Goal: Information Seeking & Learning: Learn about a topic

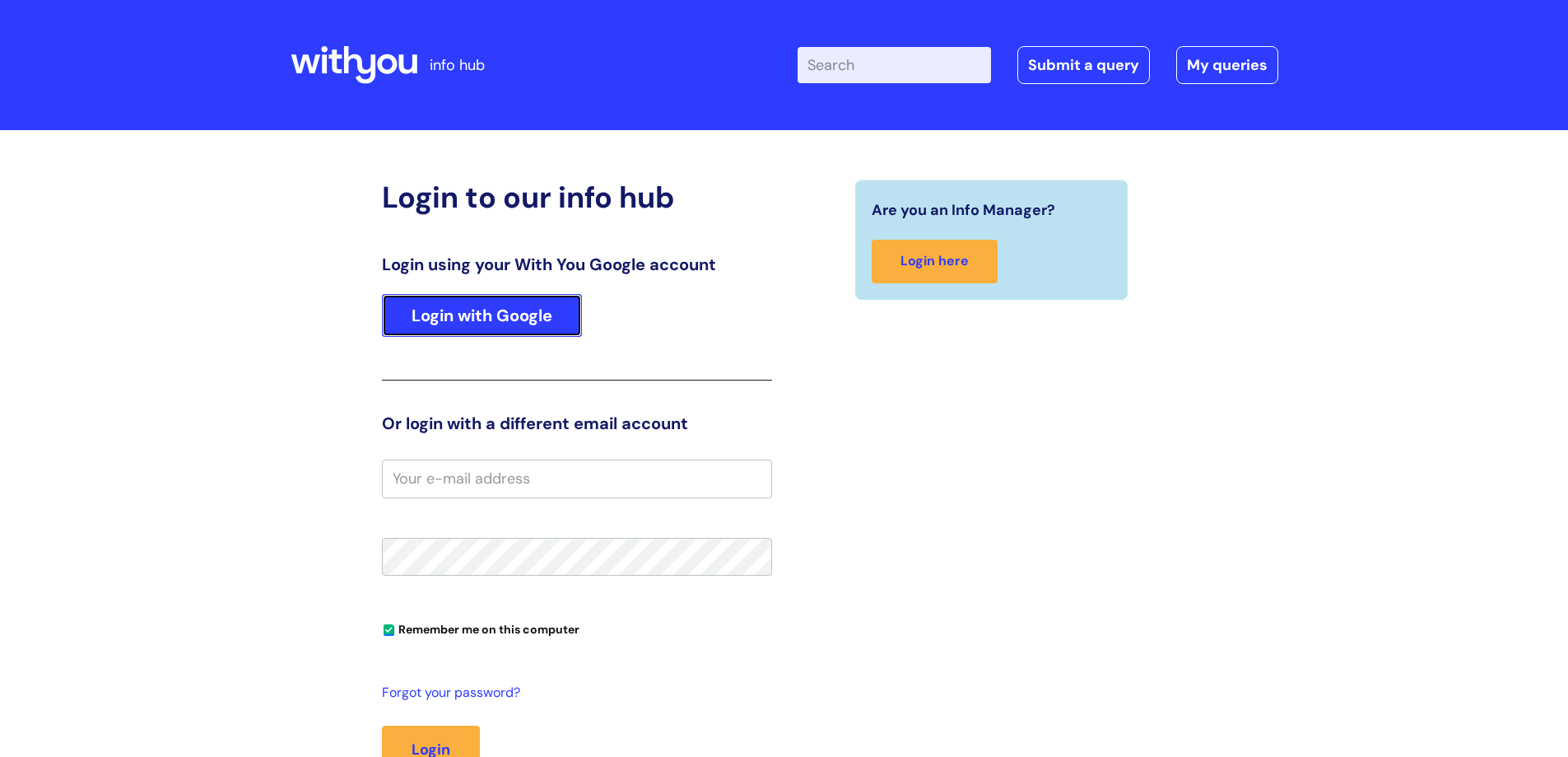
click at [517, 317] on link "Login with Google" at bounding box center [481, 315] width 200 height 43
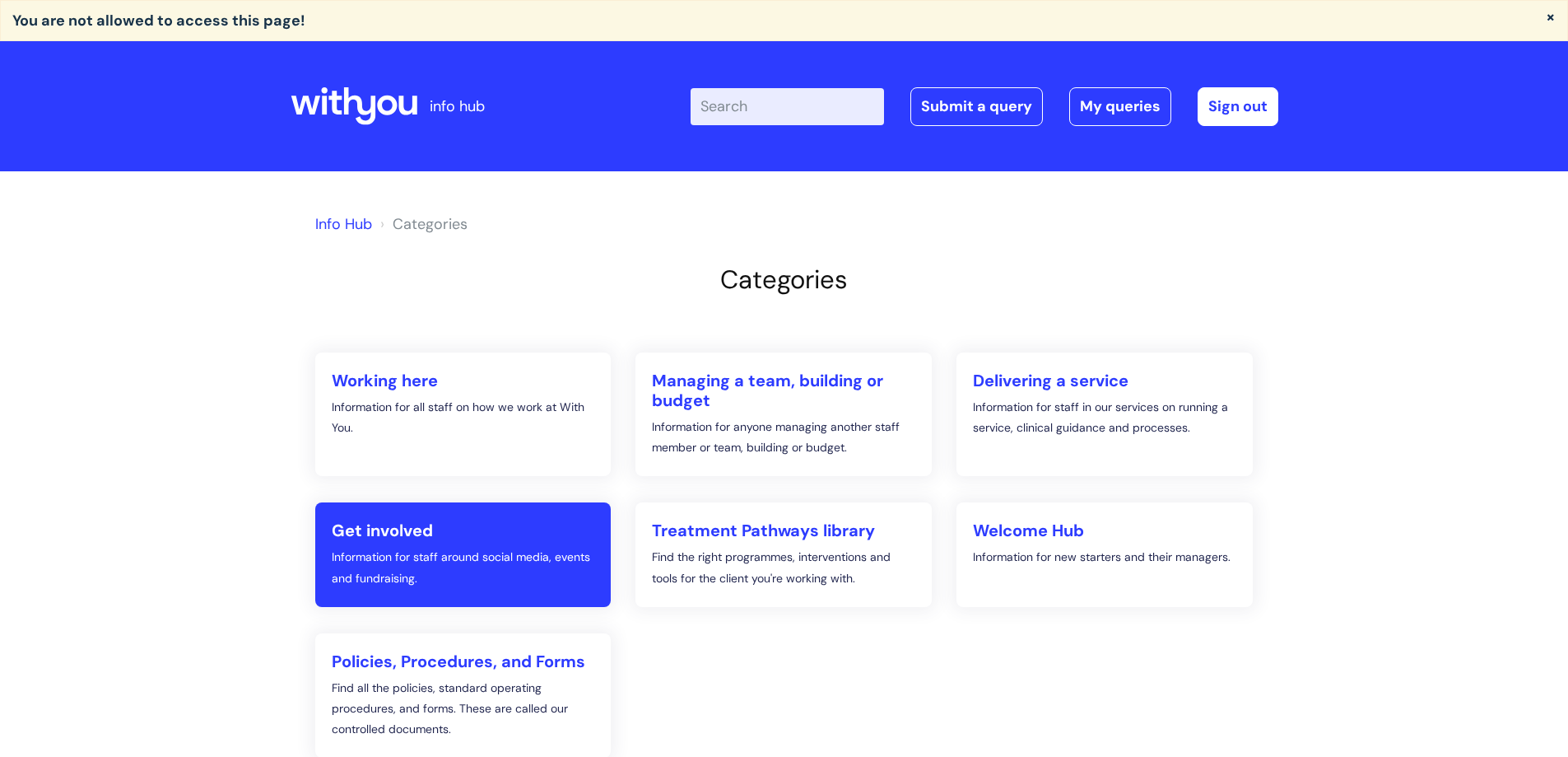
click at [419, 528] on h2 "Get involved" at bounding box center [463, 530] width 264 height 20
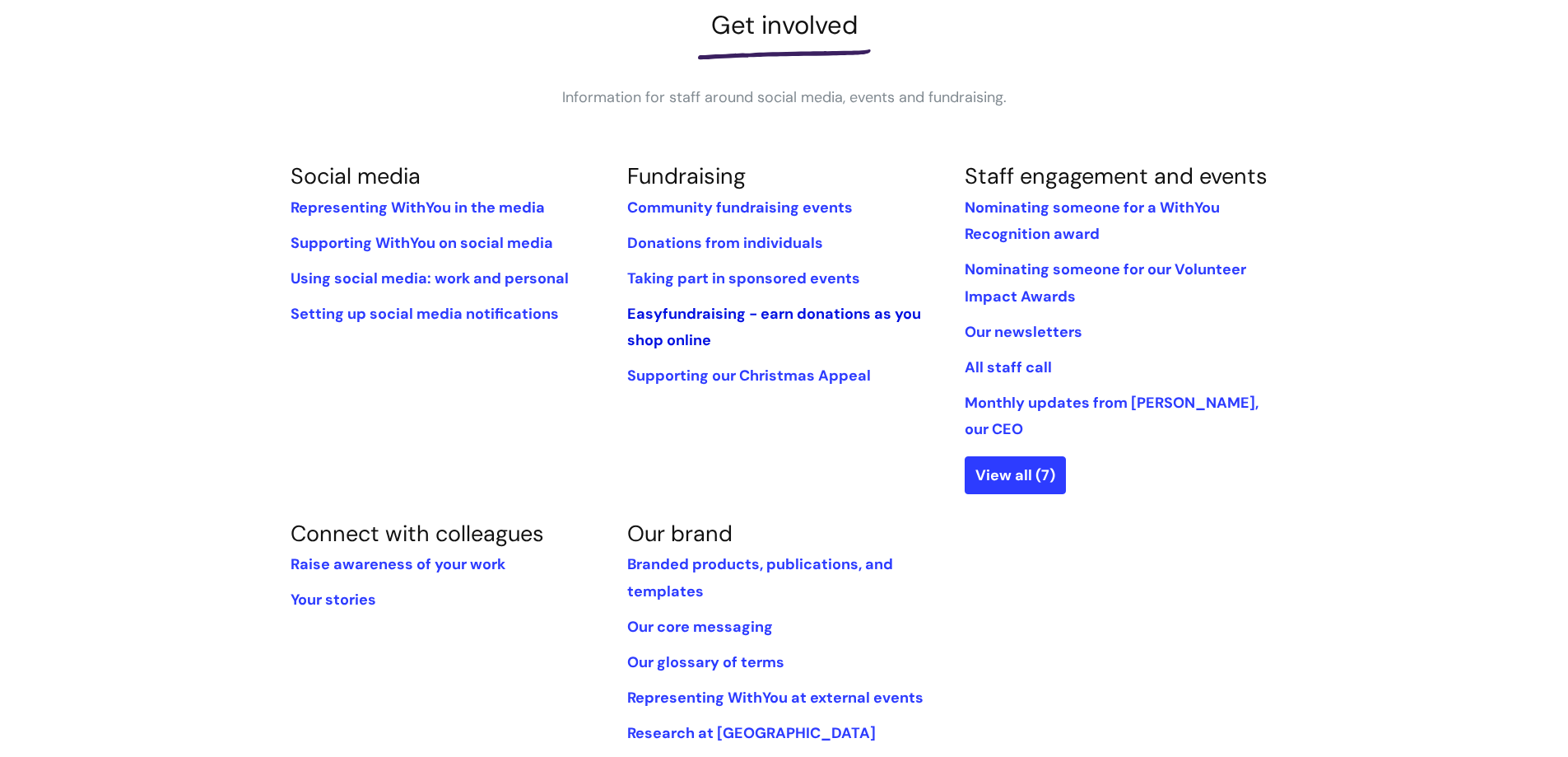
scroll to position [165, 0]
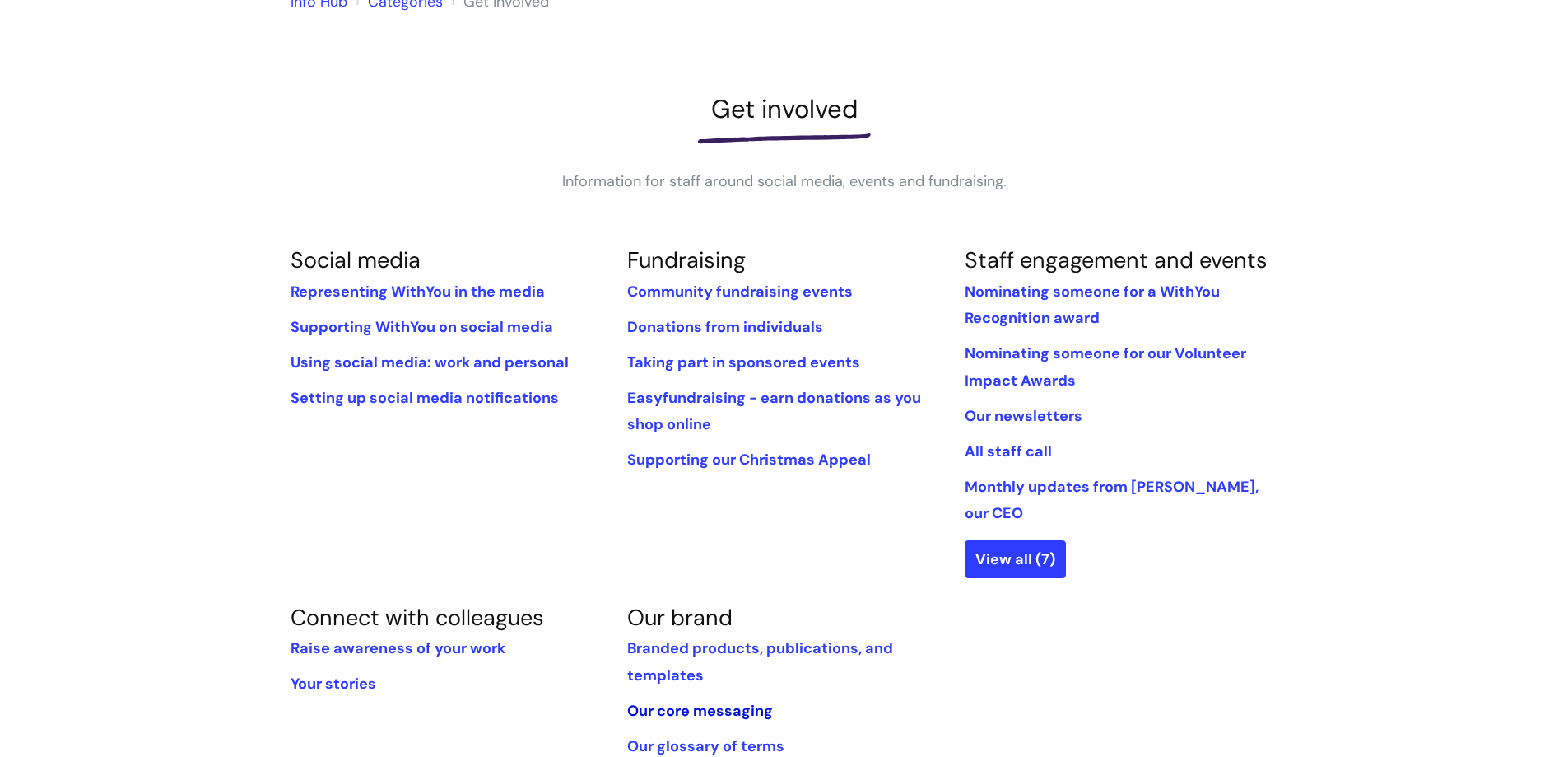
click at [689, 701] on link "Our core messaging" at bounding box center [700, 710] width 145 height 20
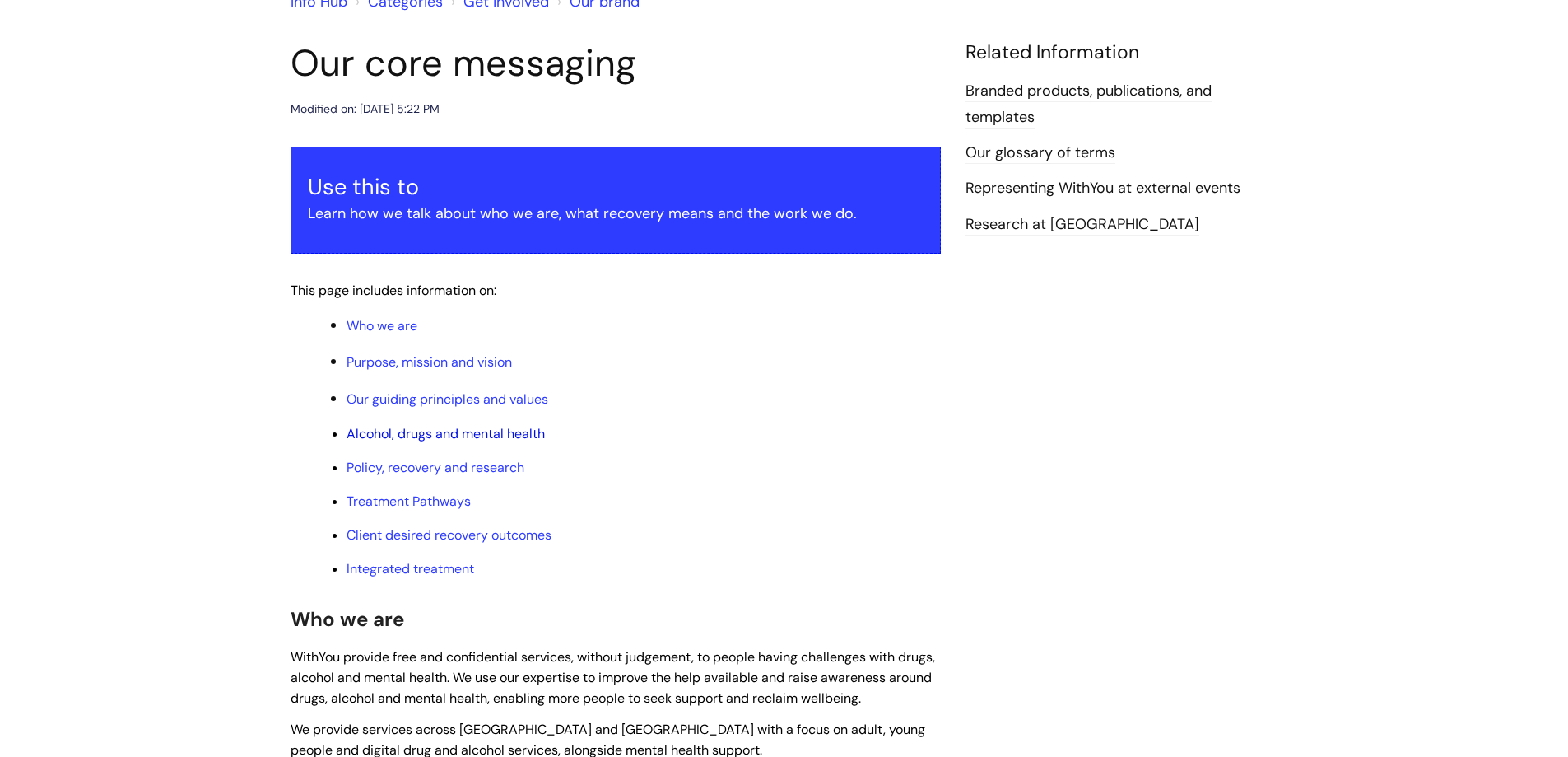
click at [476, 434] on link "Alcohol, drugs and mental health" at bounding box center [445, 433] width 199 height 17
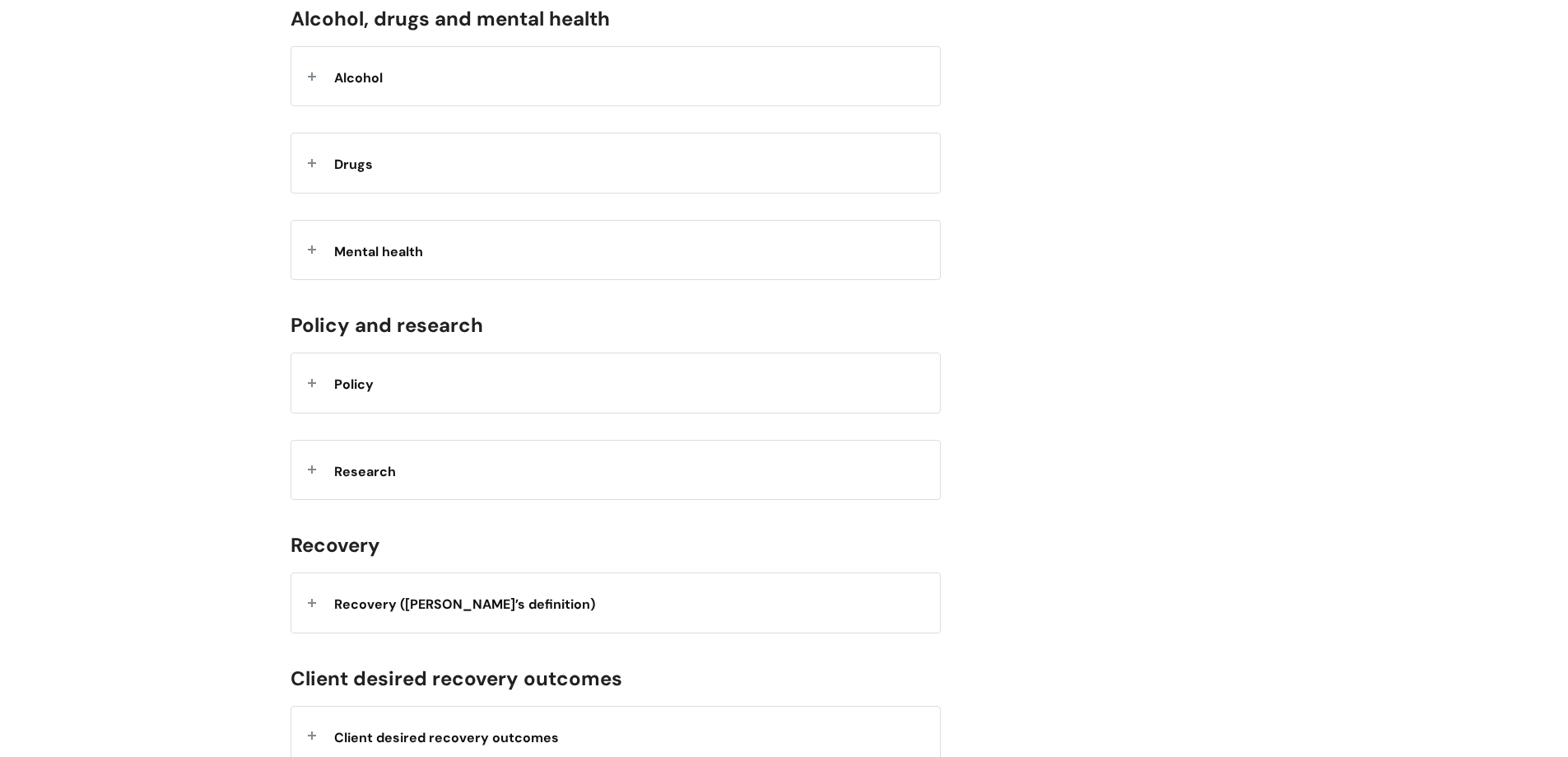
click at [382, 83] on span "Alcohol" at bounding box center [358, 78] width 49 height 17
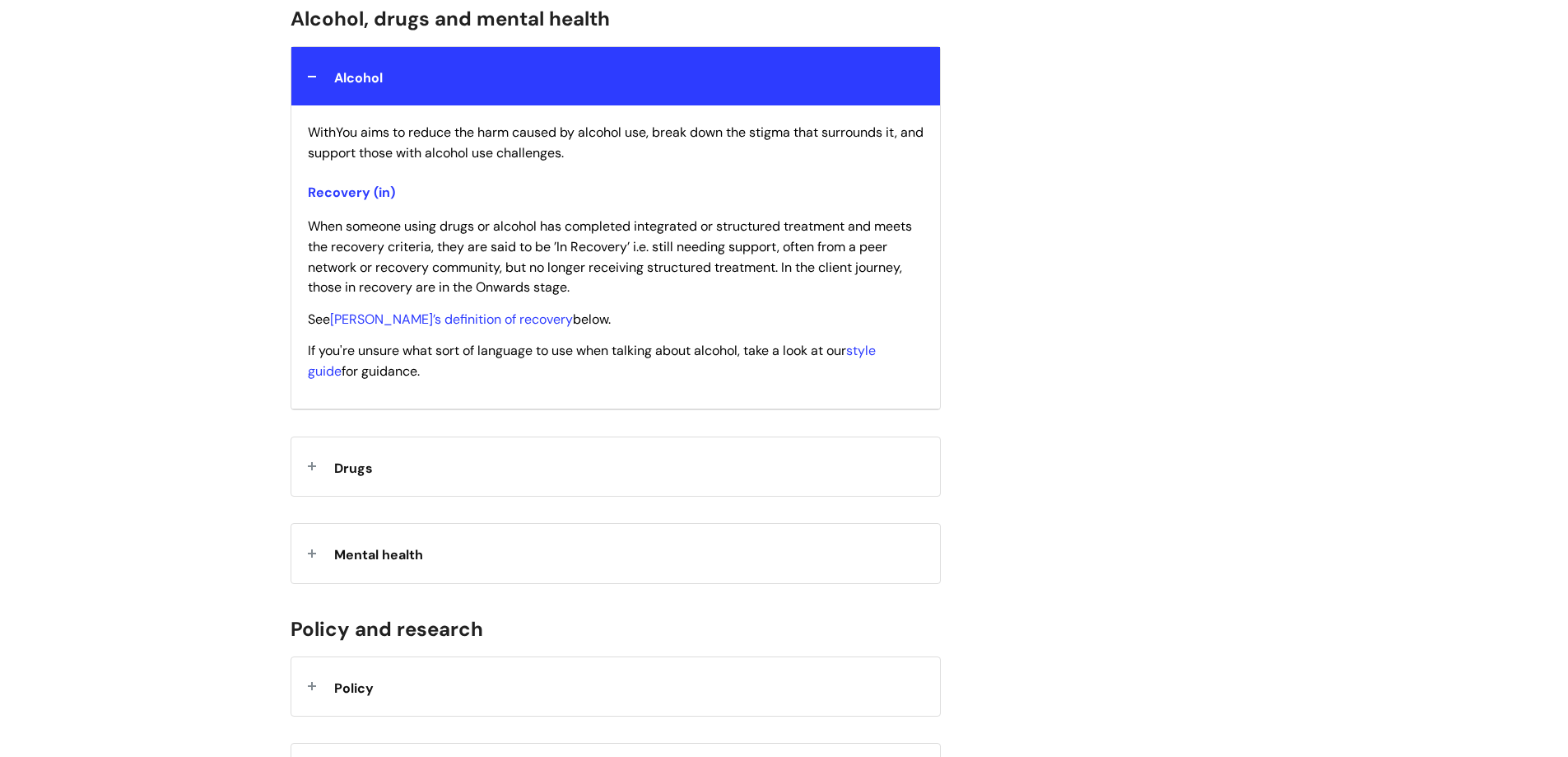
click at [382, 83] on span "Alcohol" at bounding box center [358, 78] width 49 height 17
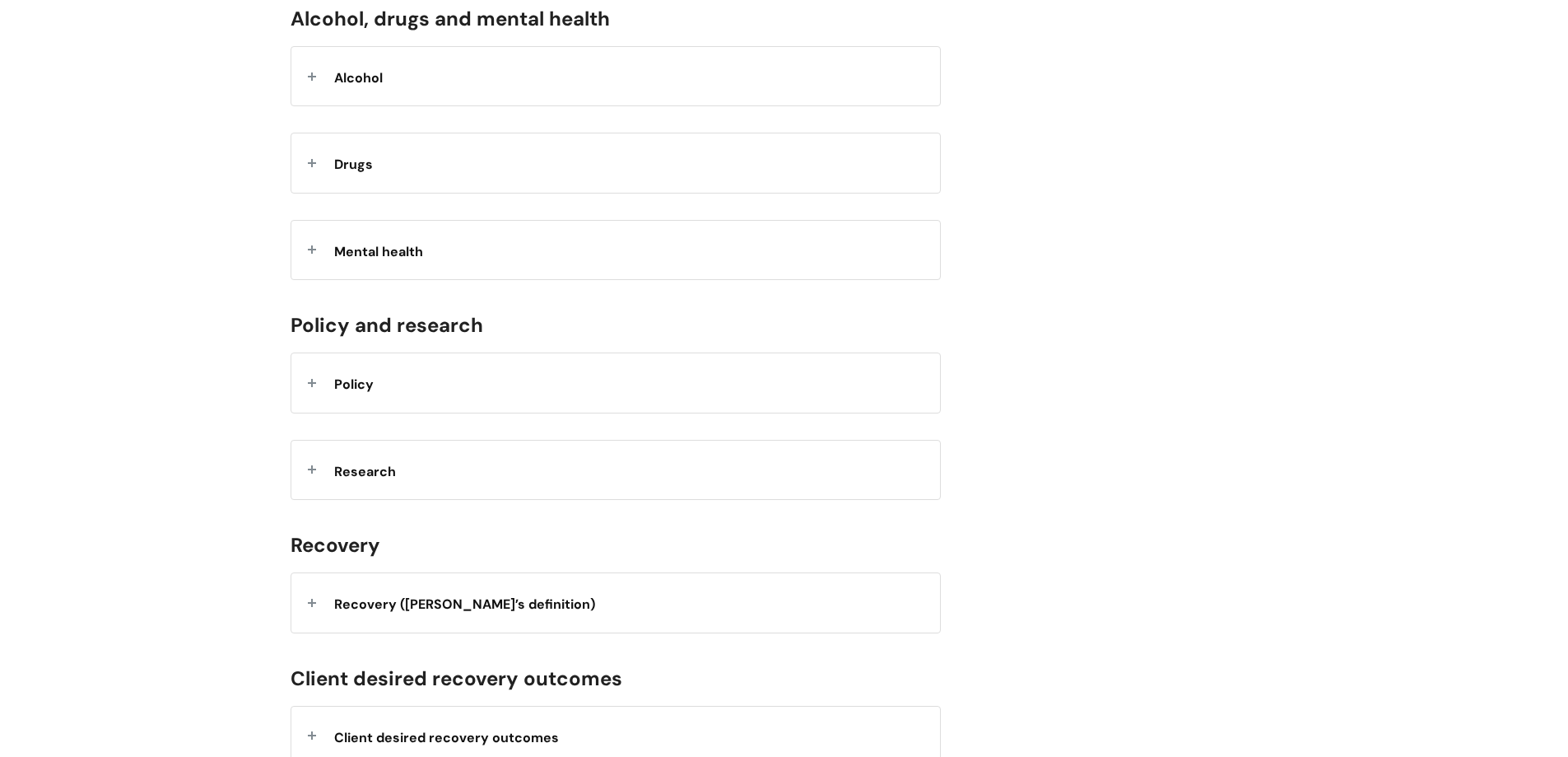
scroll to position [165, 0]
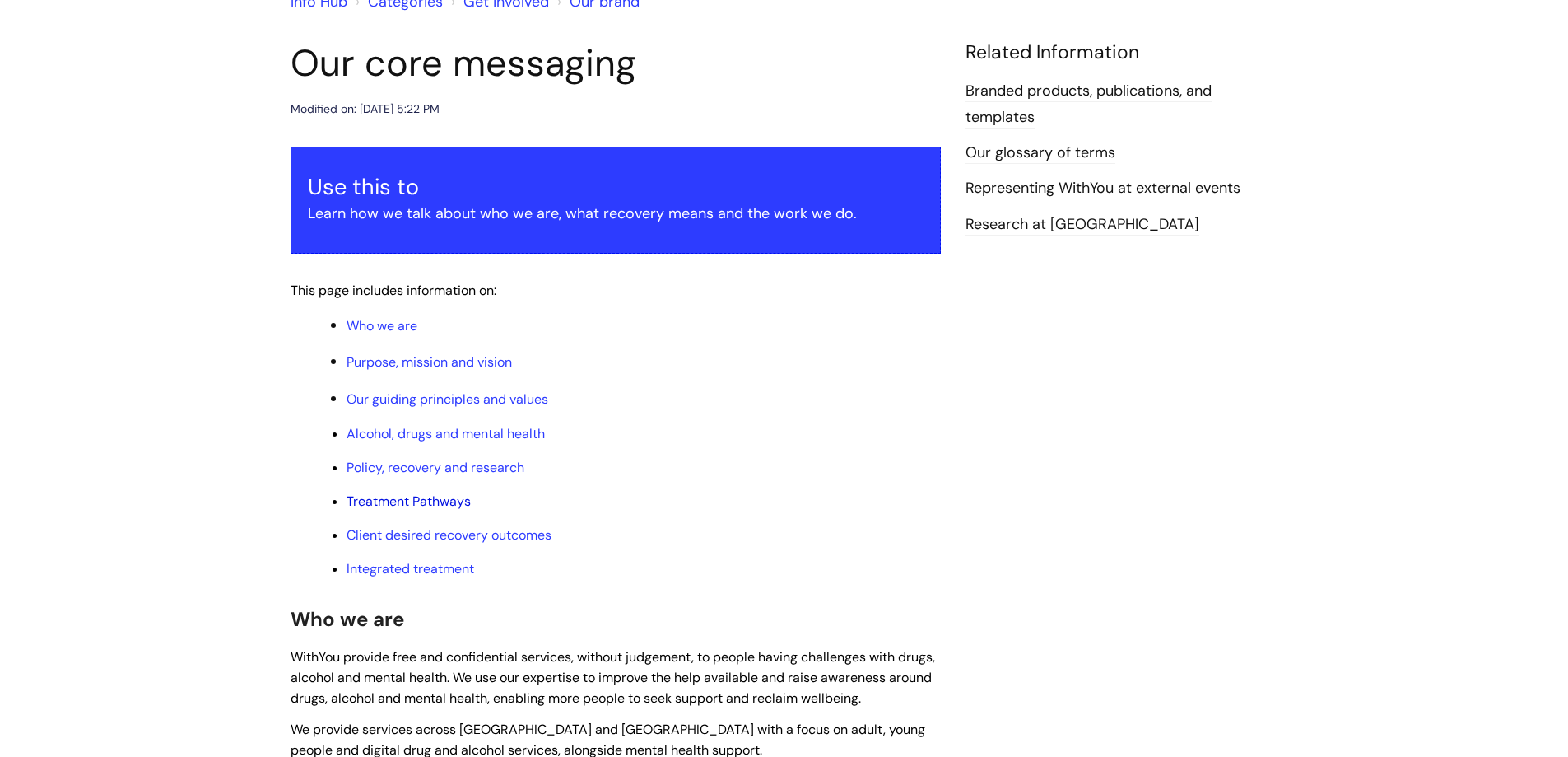
click at [452, 496] on link "Treatment Pathways" at bounding box center [408, 501] width 125 height 17
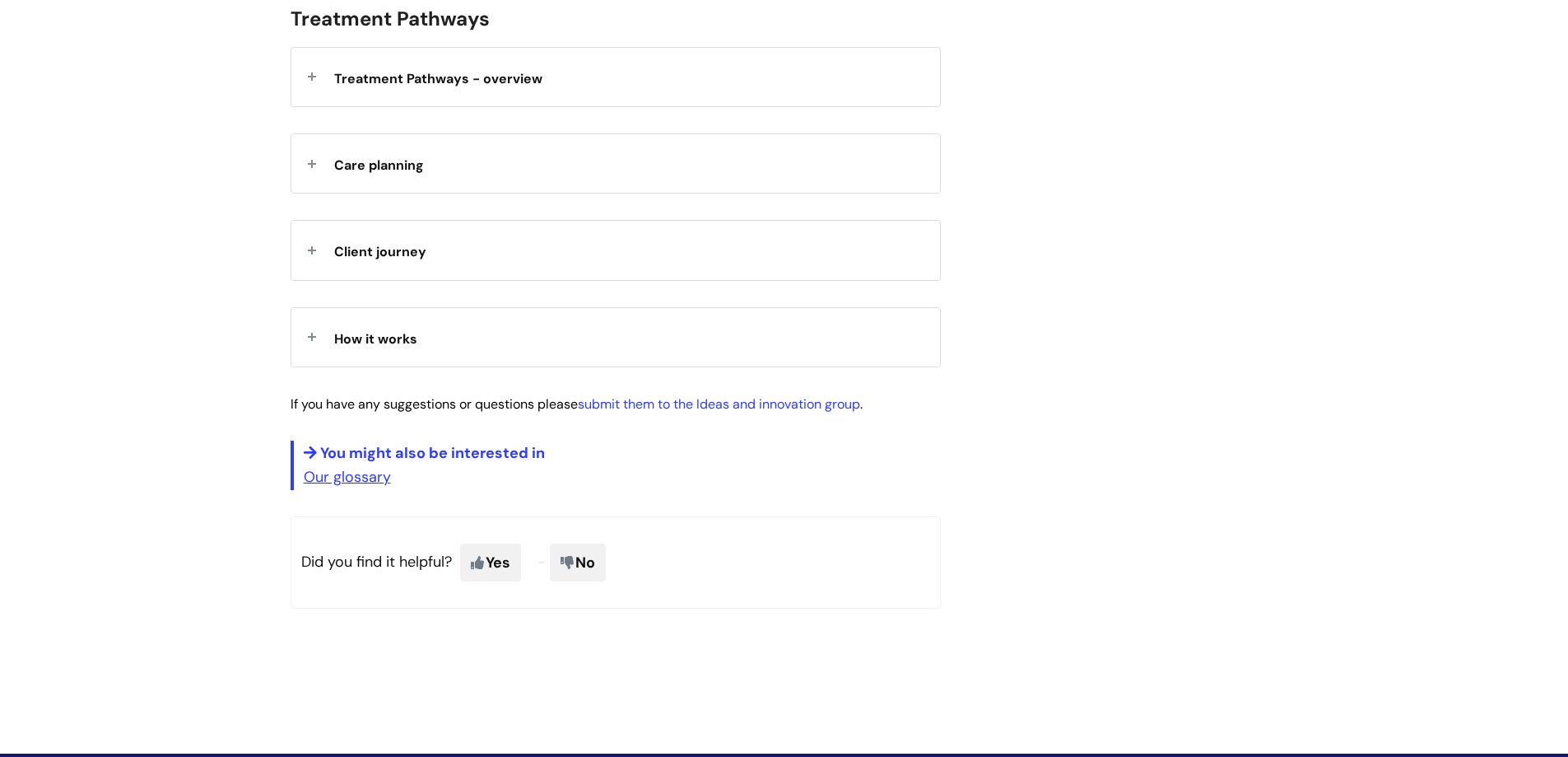
click at [533, 172] on div "Care planning" at bounding box center [616, 163] width 649 height 58
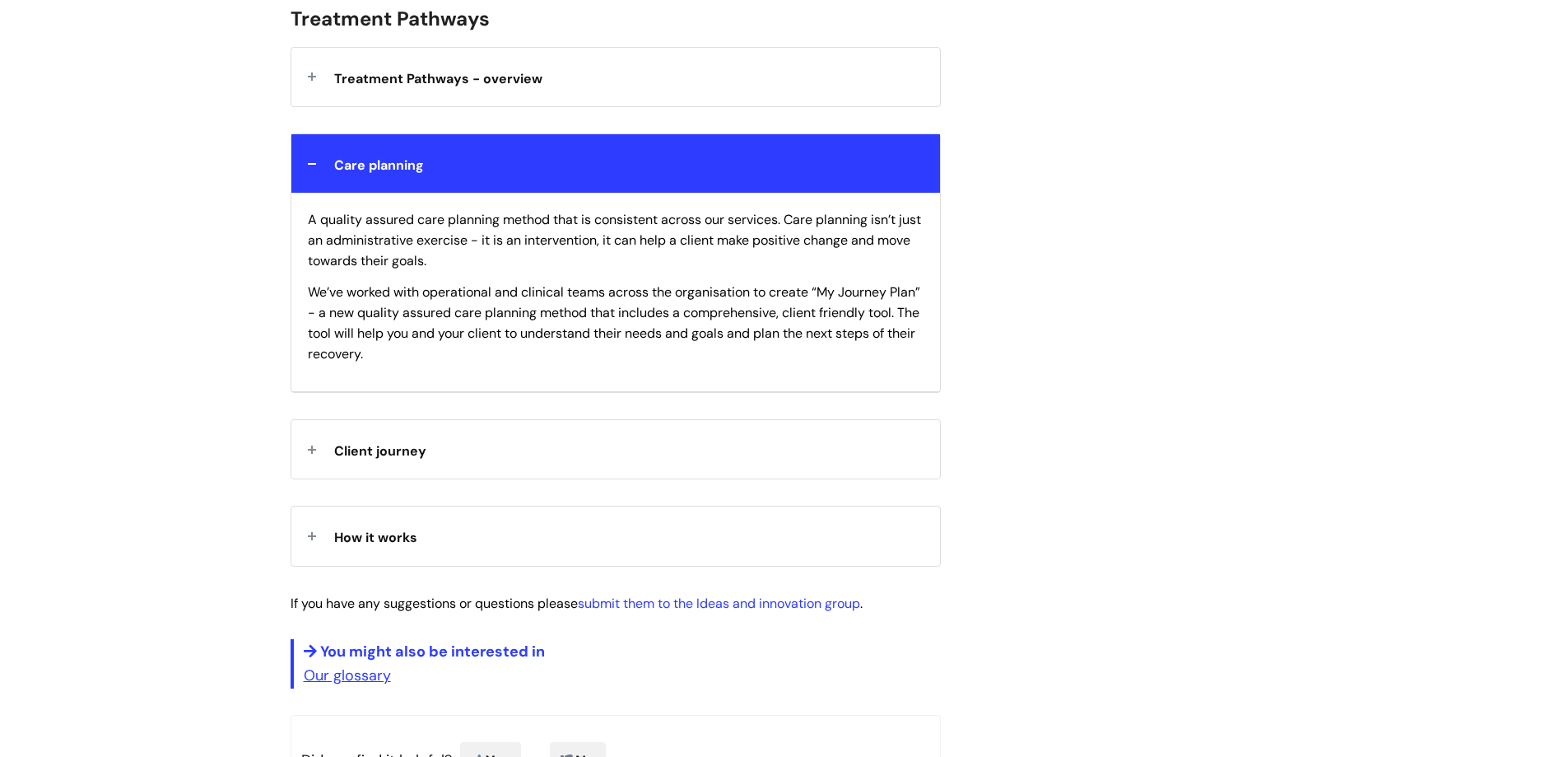
click at [535, 78] on span "Treatment Pathways - overview" at bounding box center [438, 79] width 208 height 17
